Goal: Task Accomplishment & Management: Use online tool/utility

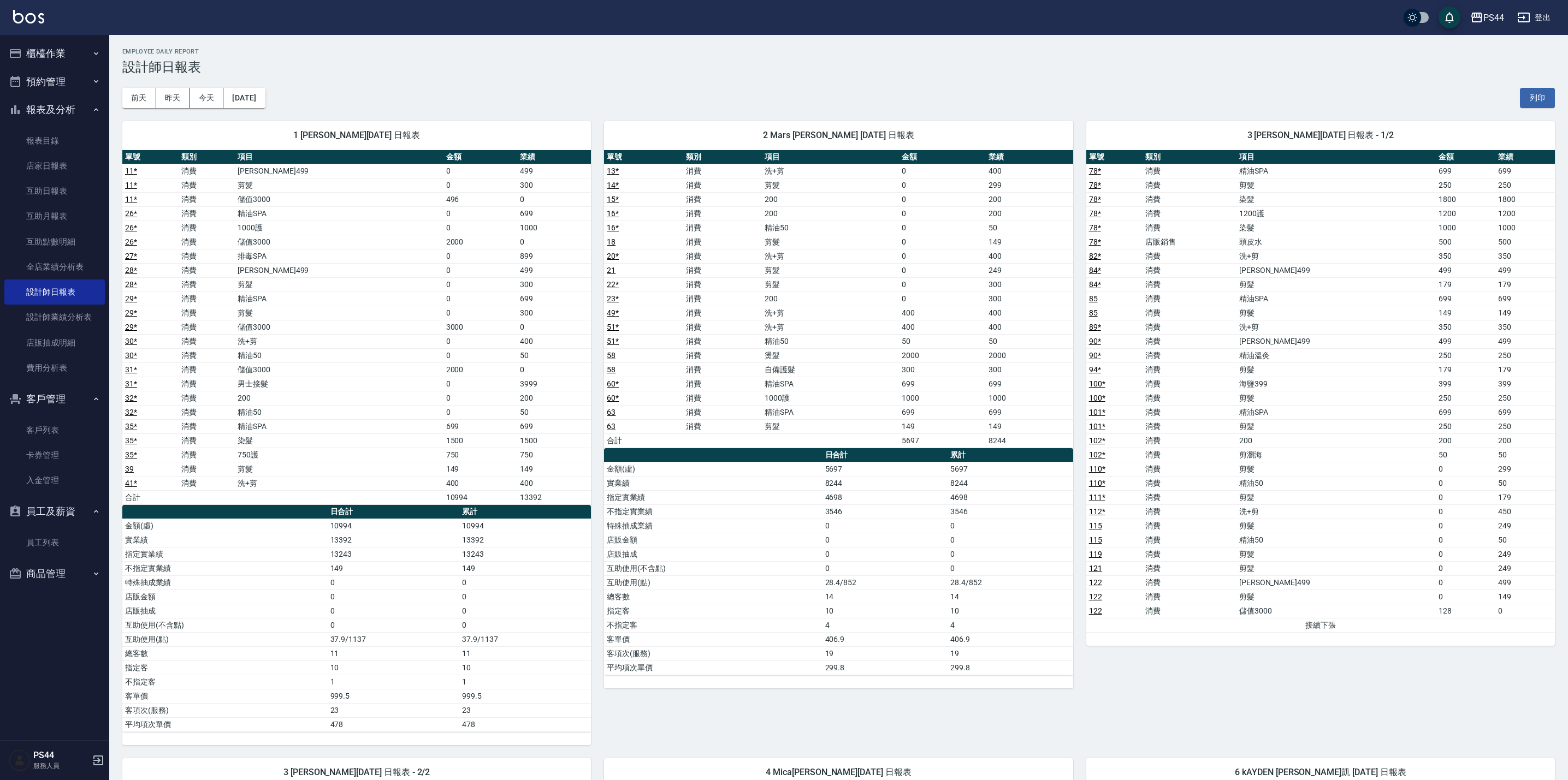
click at [48, 56] on button "櫃檯作業" at bounding box center [54, 53] width 101 height 29
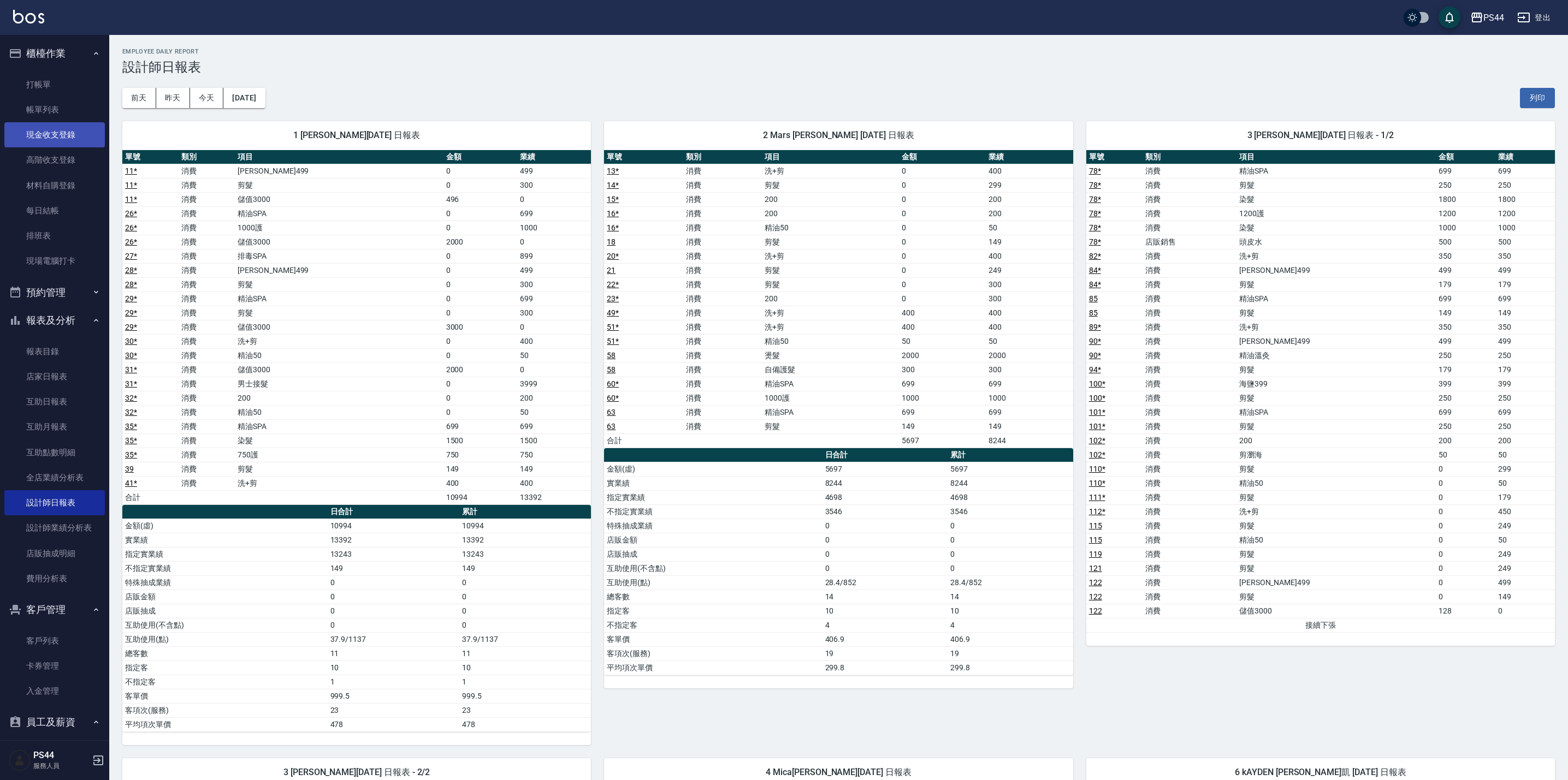
click at [54, 128] on link "現金收支登錄" at bounding box center [54, 134] width 101 height 25
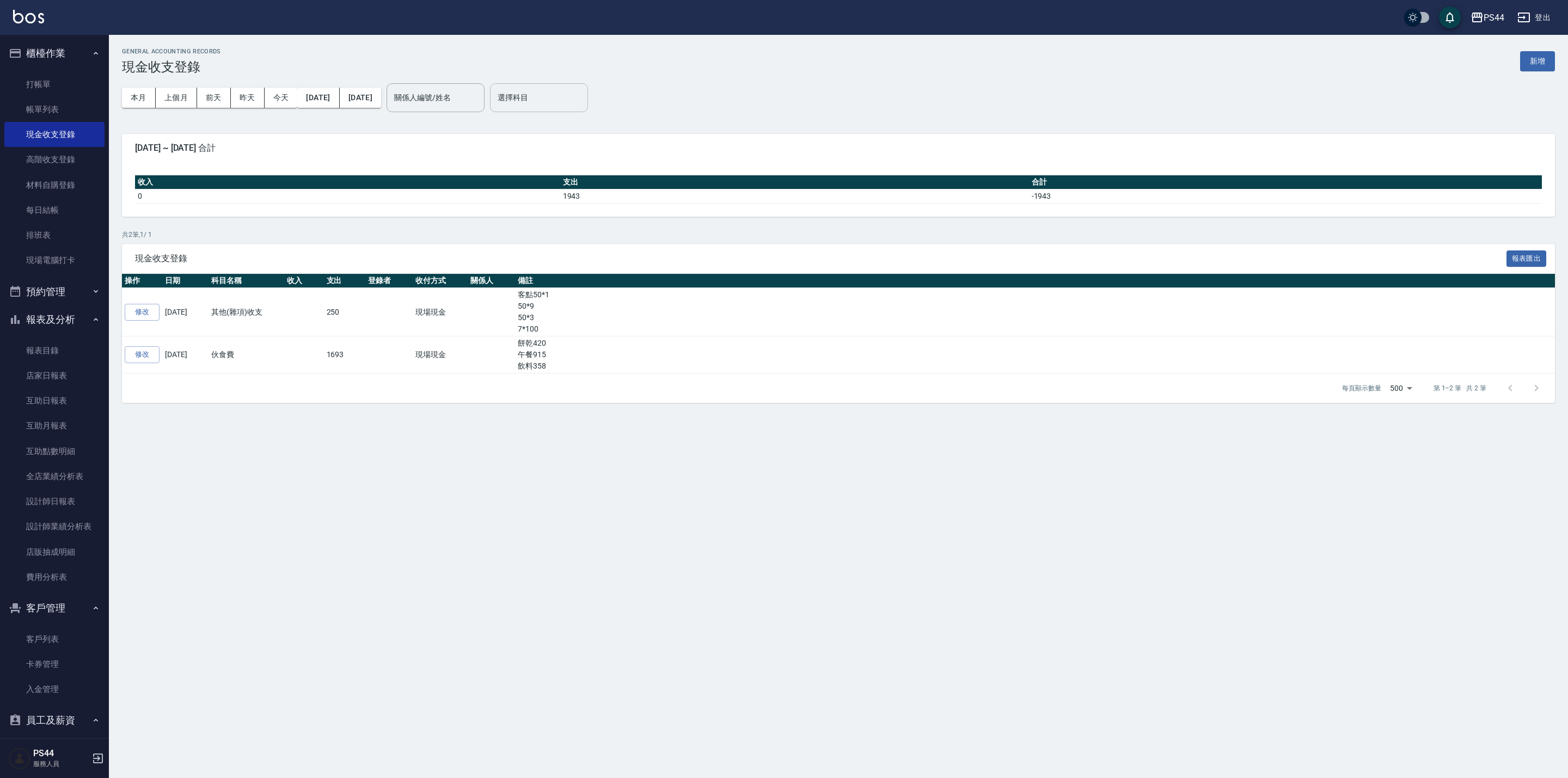
click at [552, 97] on input "選擇科目" at bounding box center [539, 97] width 88 height 19
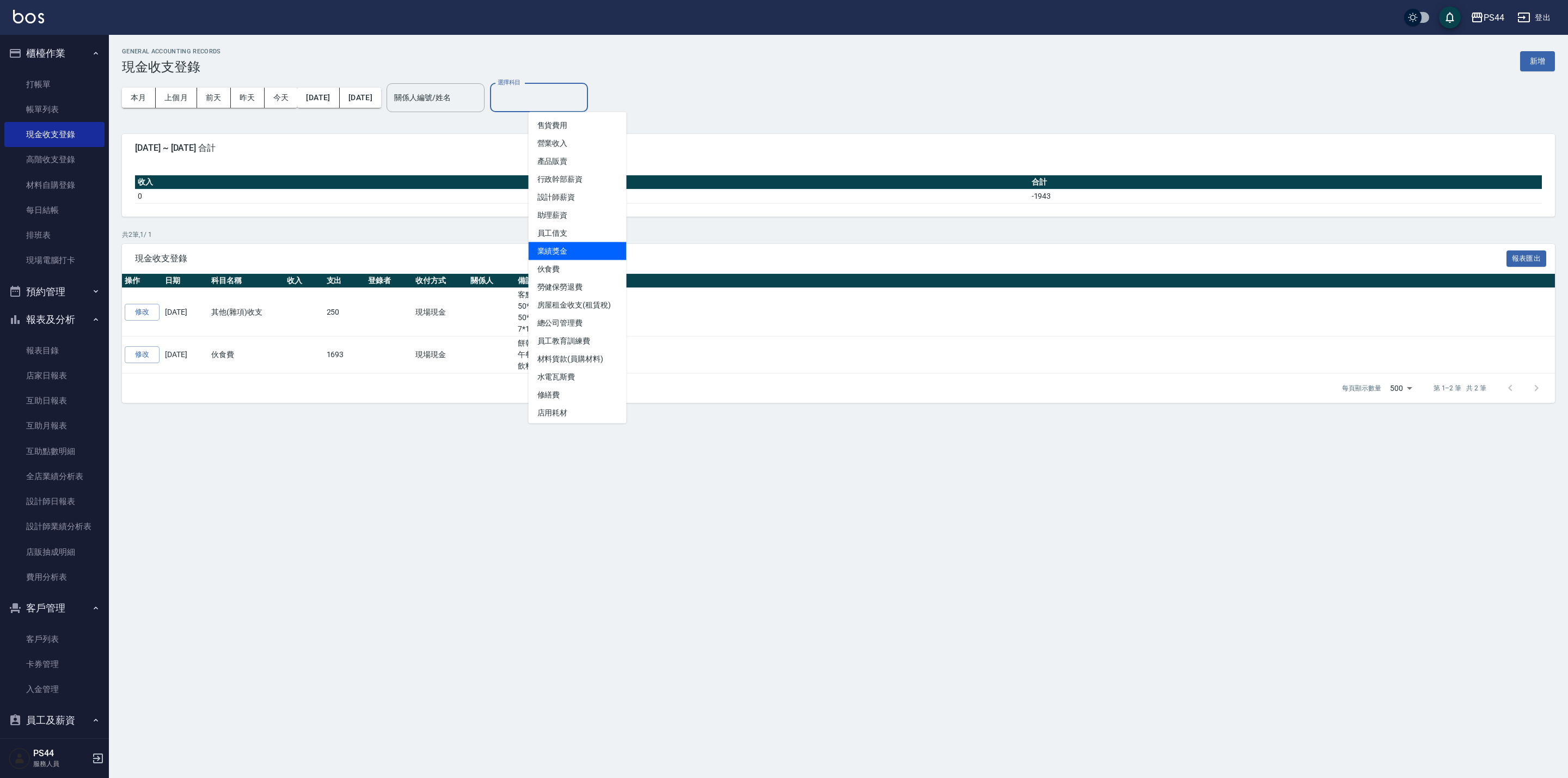
click at [586, 244] on li "業績獎金" at bounding box center [578, 251] width 98 height 18
type input "業績獎金"
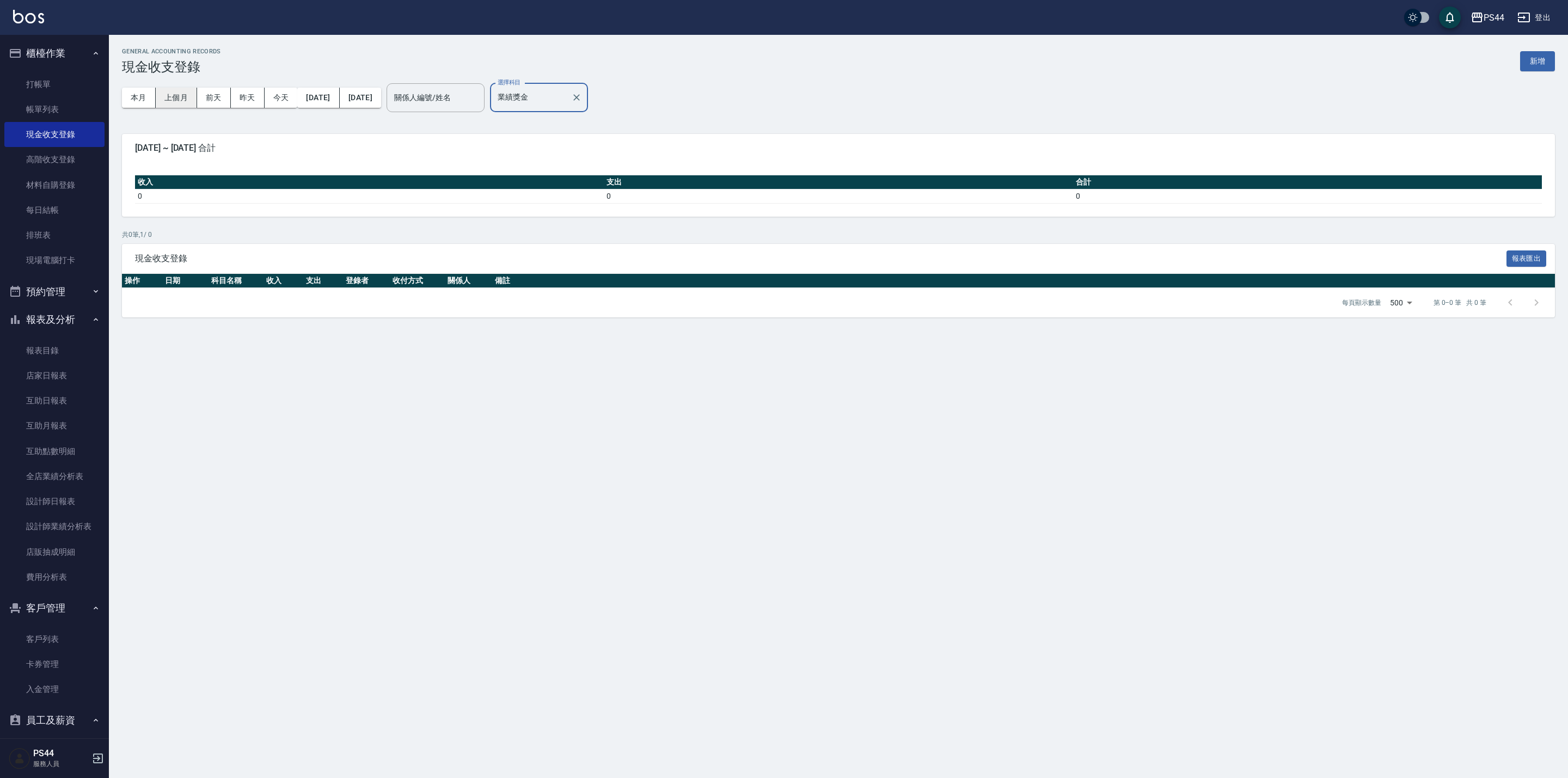
click at [173, 100] on button "上個月" at bounding box center [177, 97] width 41 height 20
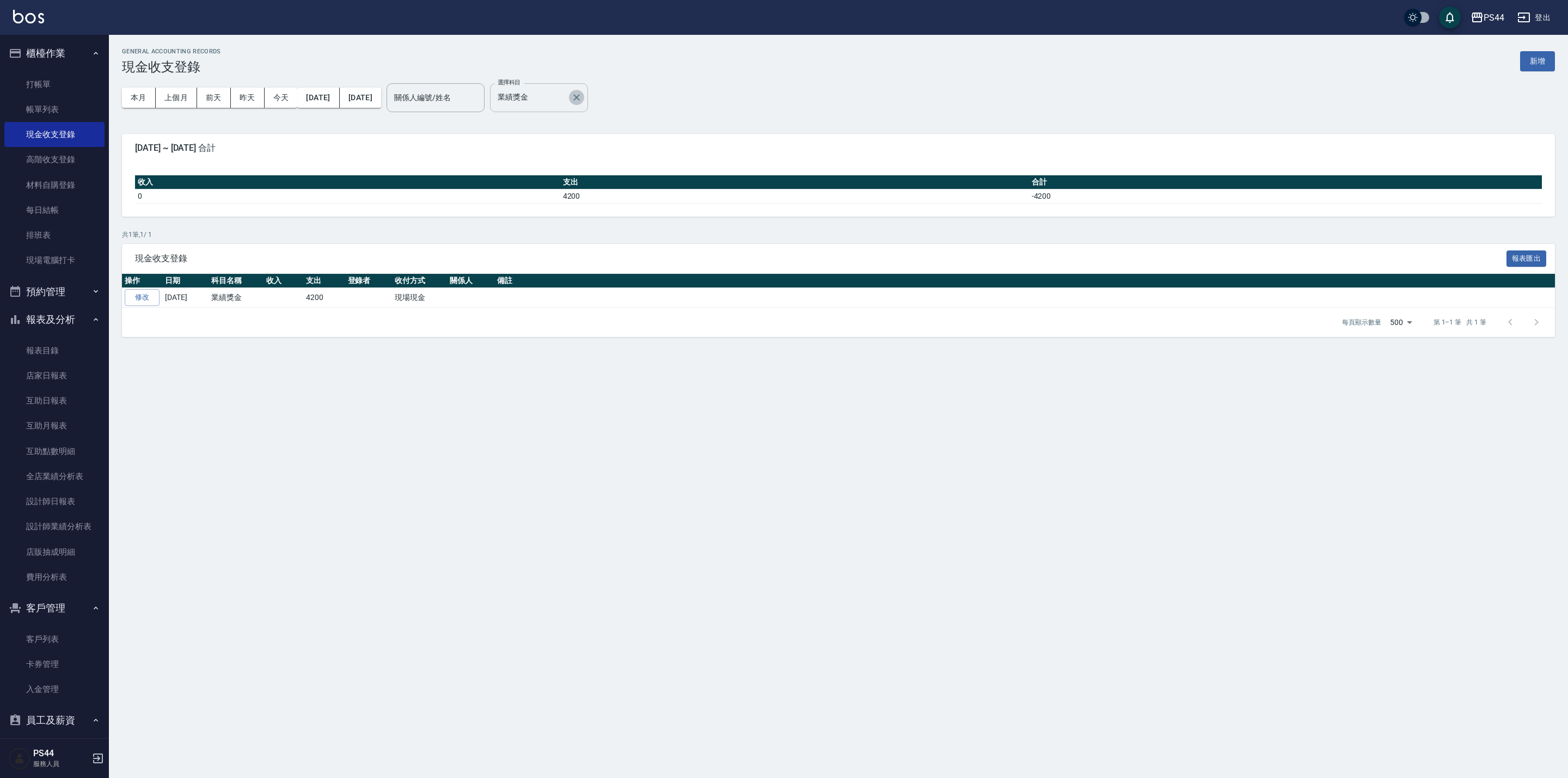
click at [582, 102] on icon "Clear" at bounding box center [576, 97] width 11 height 11
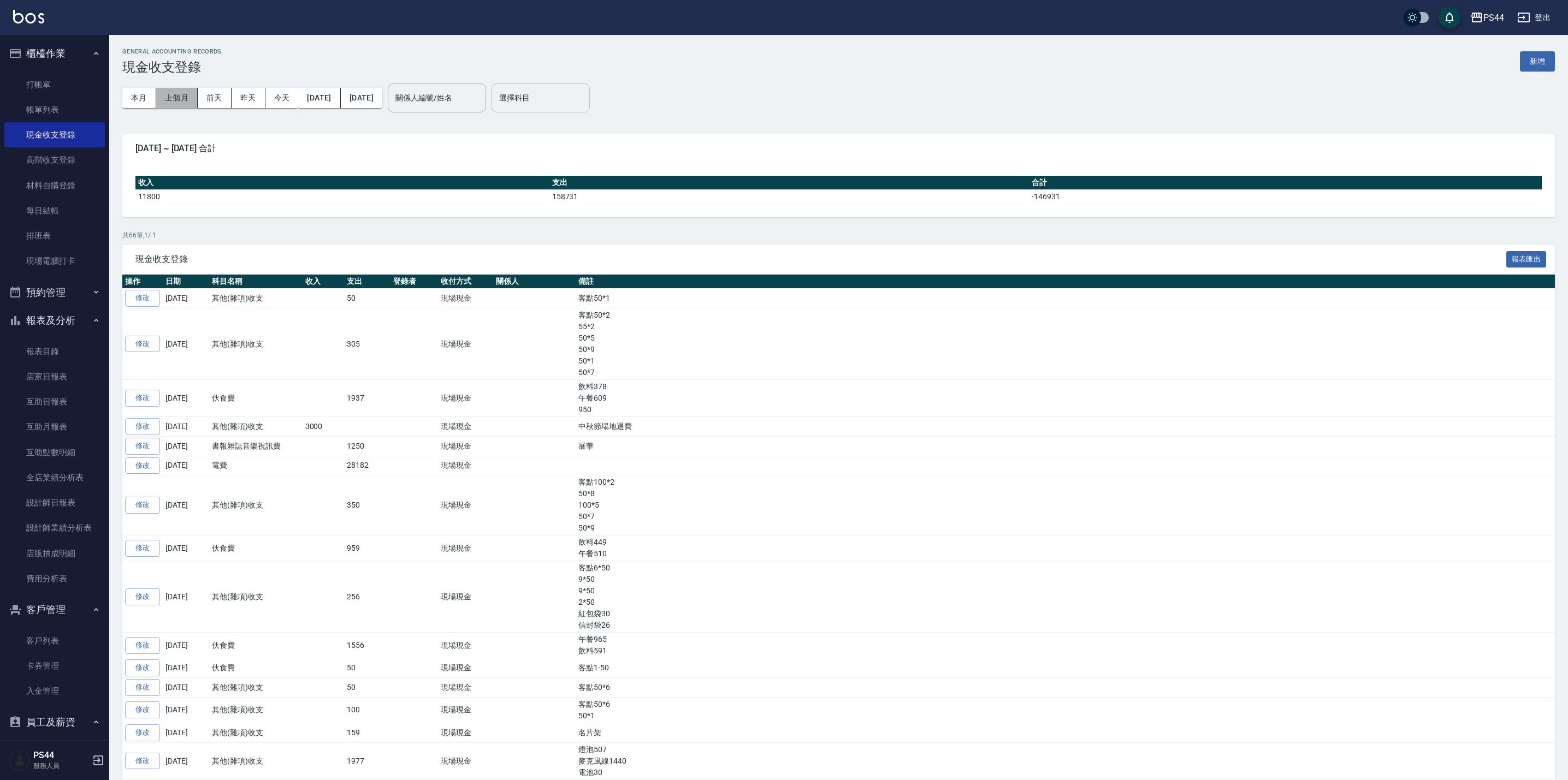
click at [176, 94] on button "上個月" at bounding box center [177, 98] width 42 height 20
click at [170, 97] on button "上個月" at bounding box center [177, 98] width 42 height 20
drag, startPoint x: 170, startPoint y: 97, endPoint x: 177, endPoint y: 97, distance: 7.0
click at [172, 97] on button "上個月" at bounding box center [177, 98] width 42 height 20
click at [585, 97] on input "選擇科目" at bounding box center [540, 98] width 89 height 19
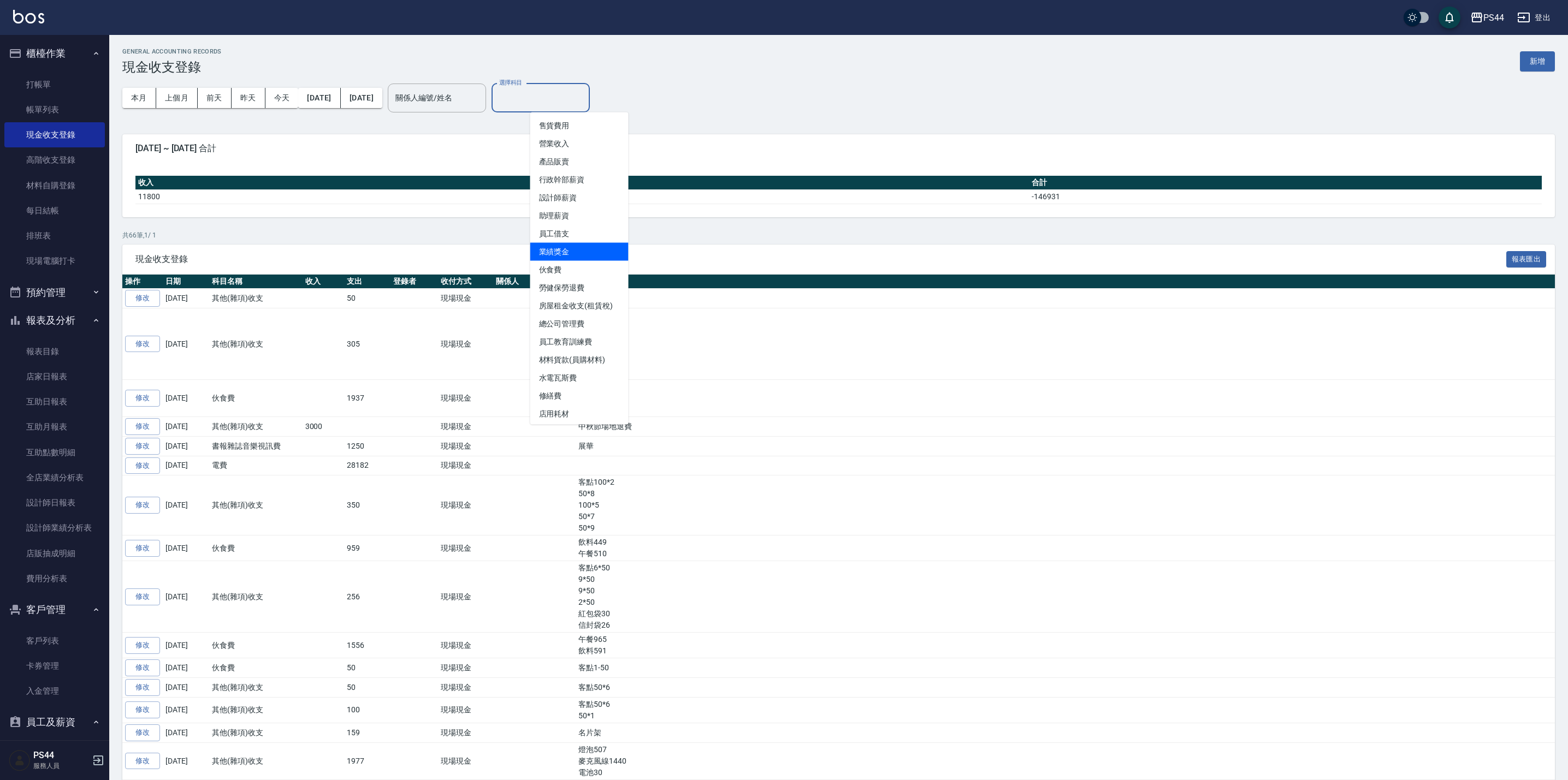
click at [569, 246] on li "業績獎金" at bounding box center [579, 252] width 98 height 18
type input "業績獎金"
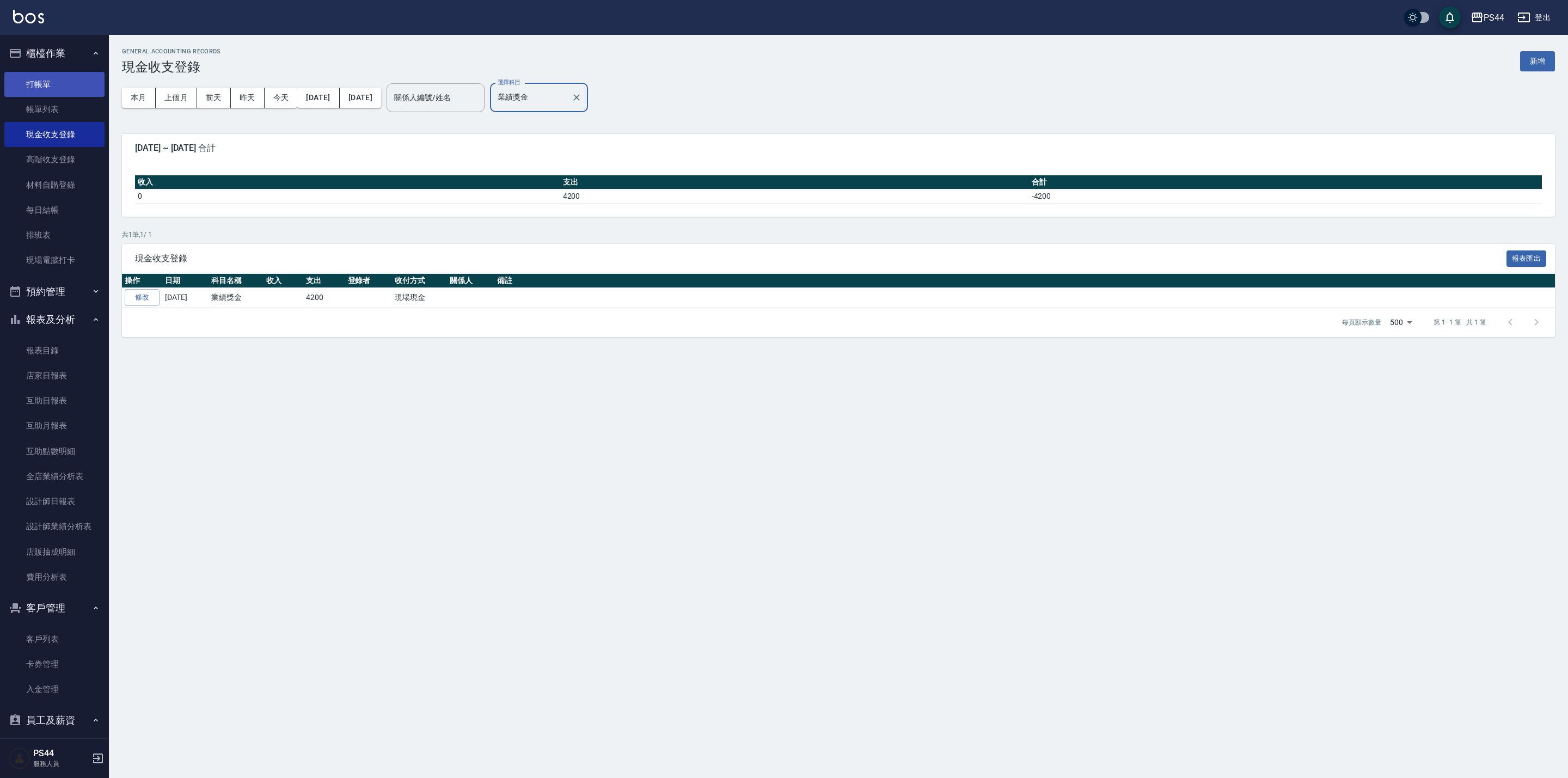
click at [41, 75] on link "打帳單" at bounding box center [54, 84] width 100 height 25
